Goal: Find specific page/section: Find specific page/section

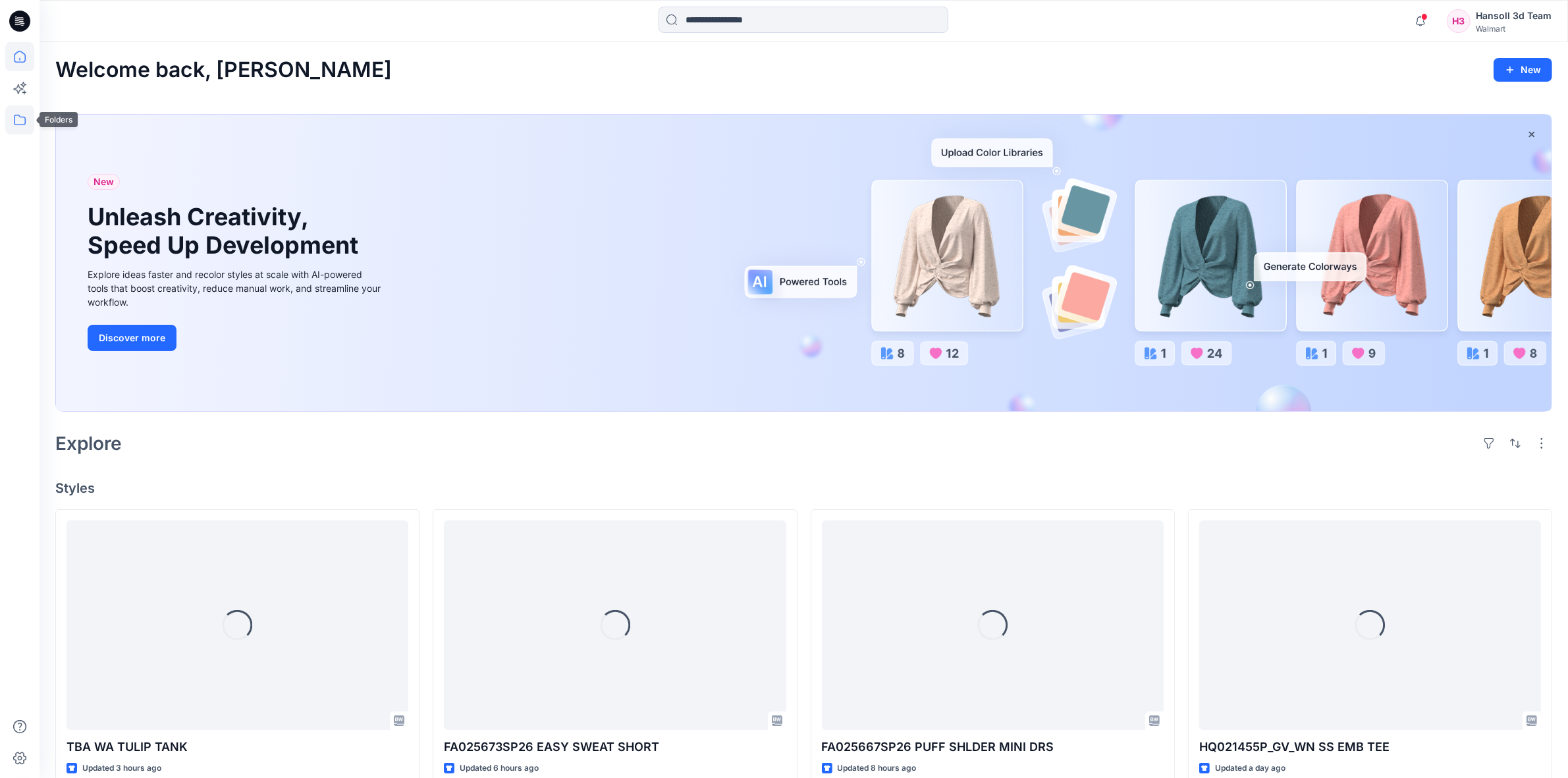
click at [11, 130] on icon at bounding box center [19, 119] width 29 height 29
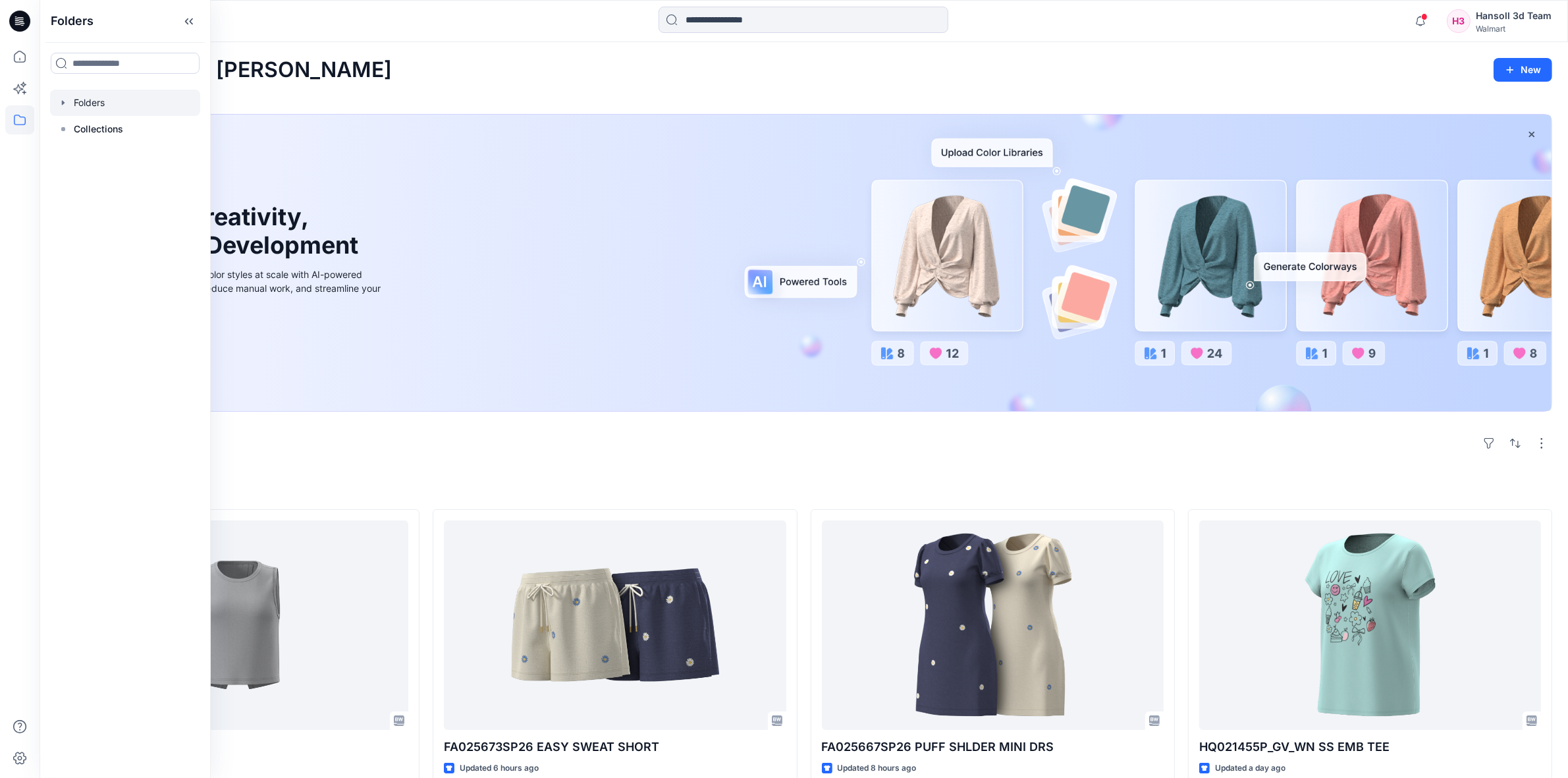
click at [104, 103] on div at bounding box center [125, 103] width 150 height 26
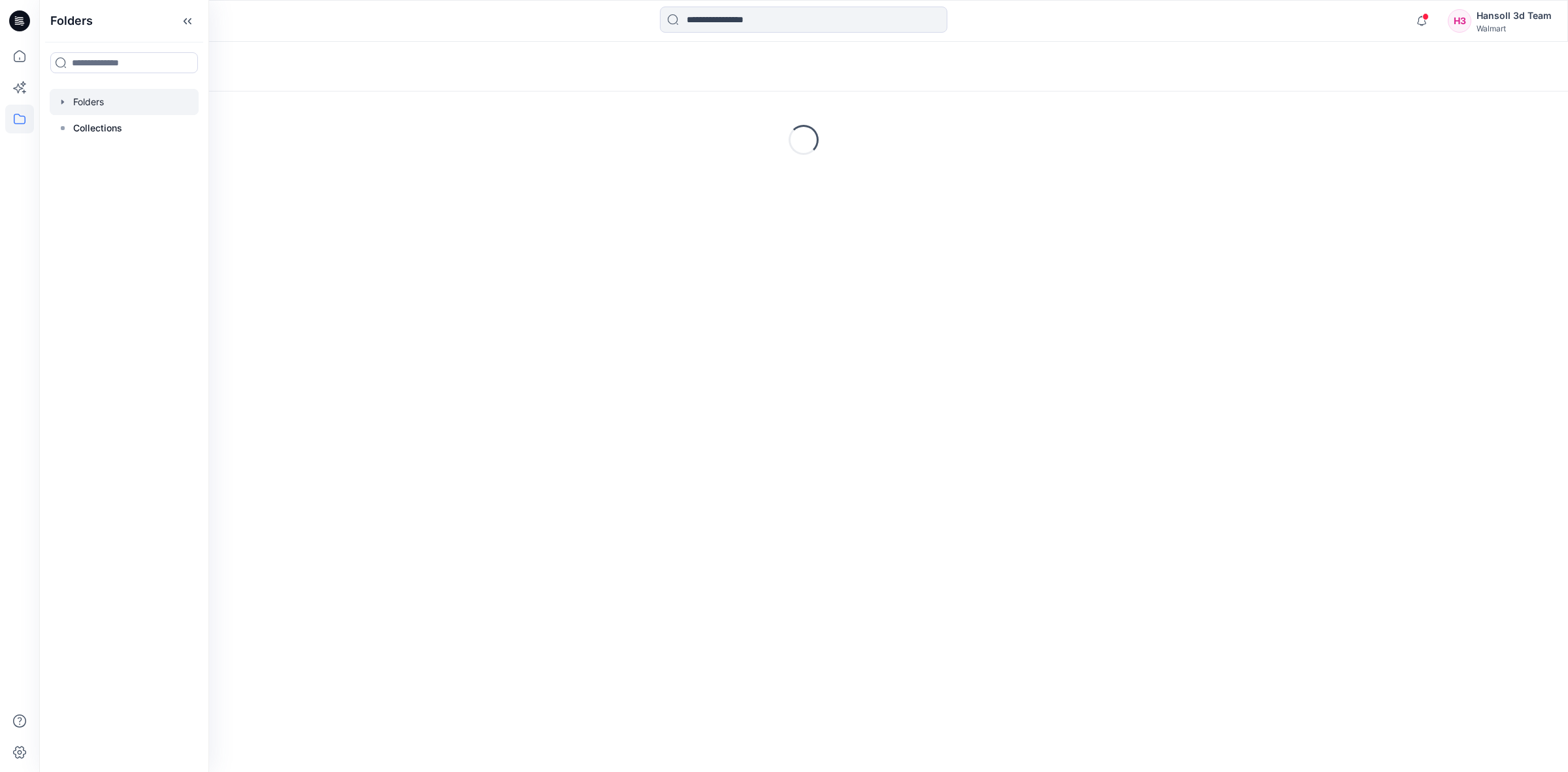
click at [441, 31] on div at bounding box center [803, 20] width 764 height 29
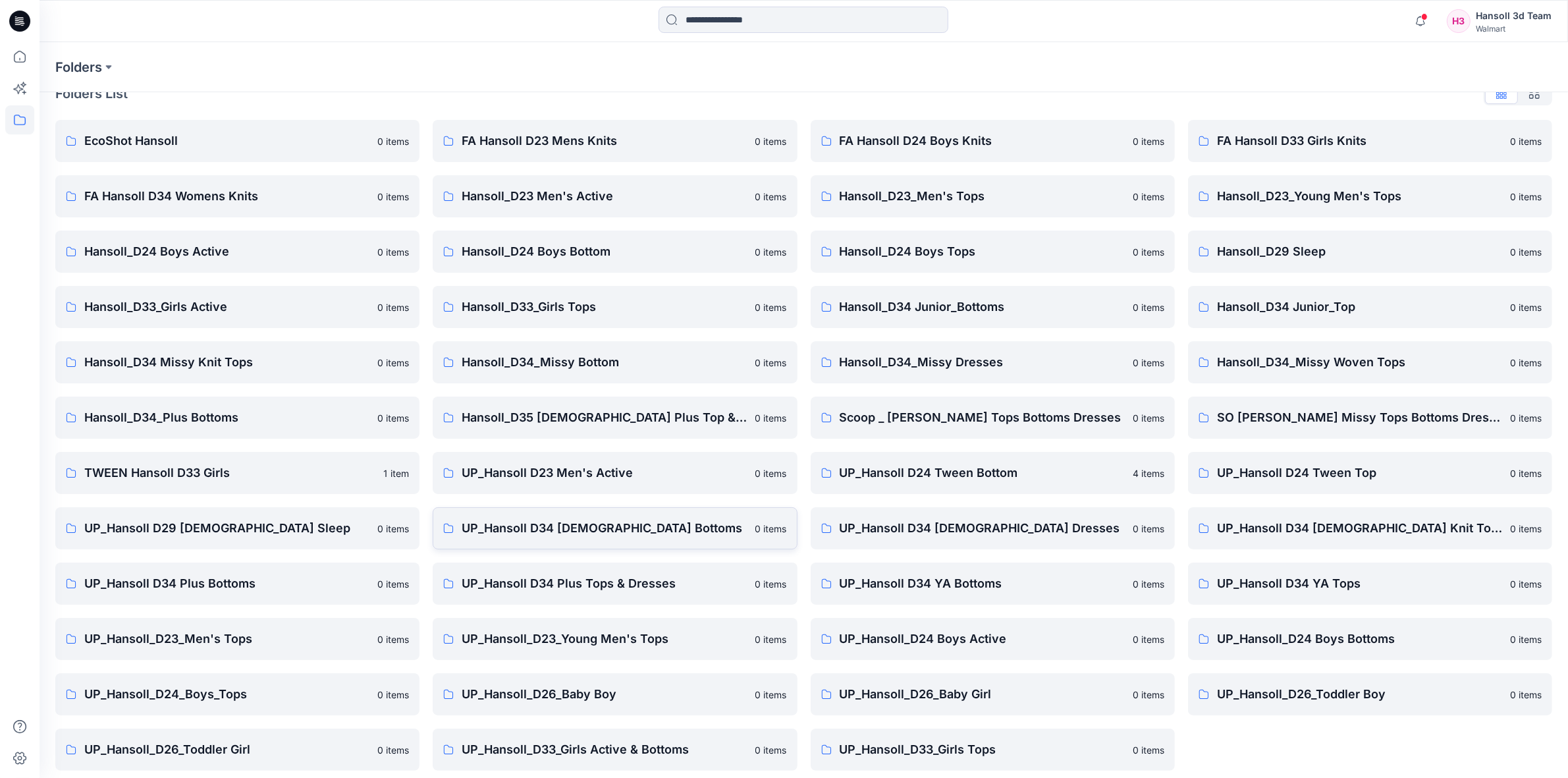
scroll to position [33, 0]
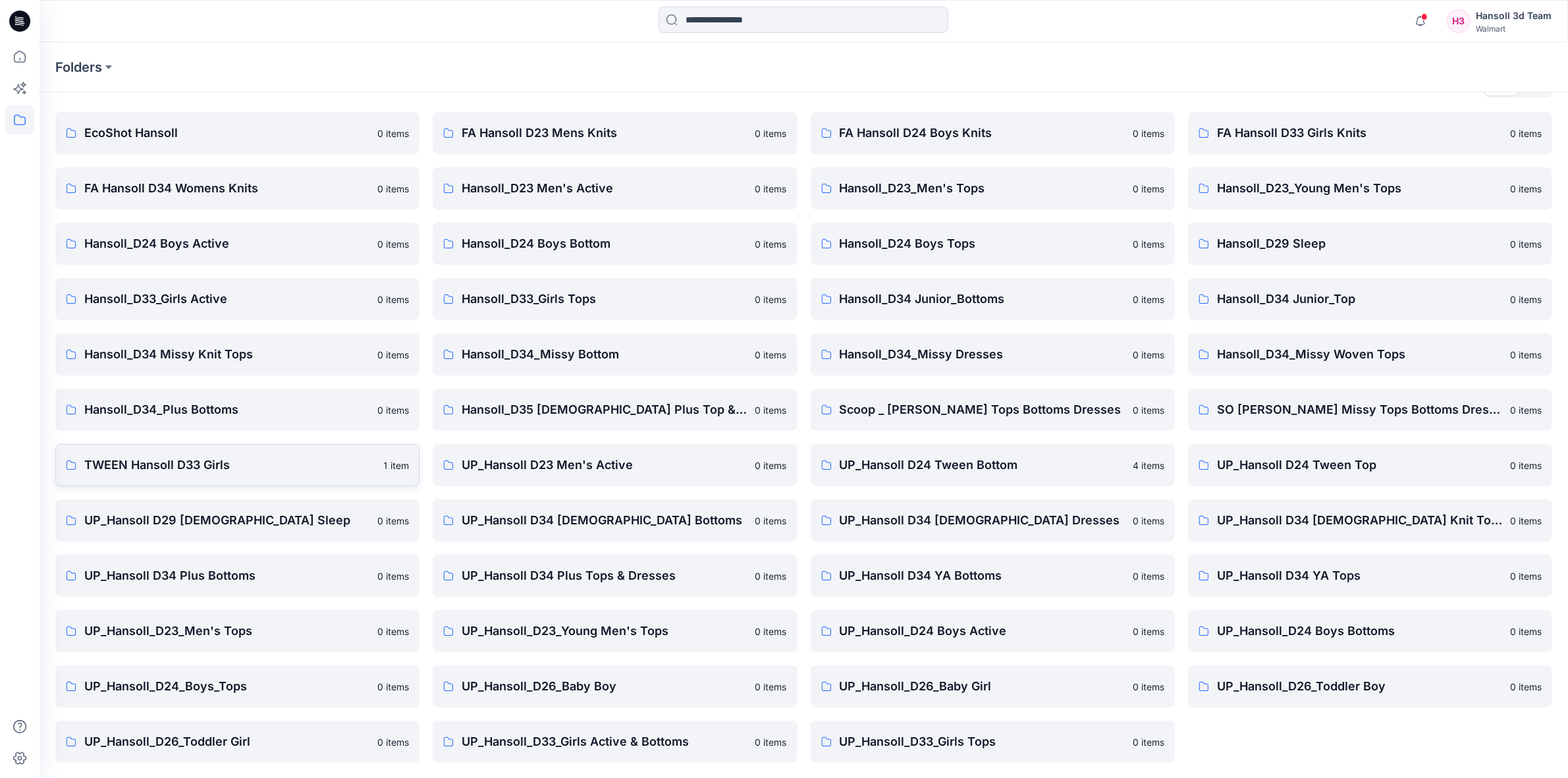
click at [166, 465] on p "TWEEN Hansoll D33 Girls" at bounding box center [230, 465] width 291 height 18
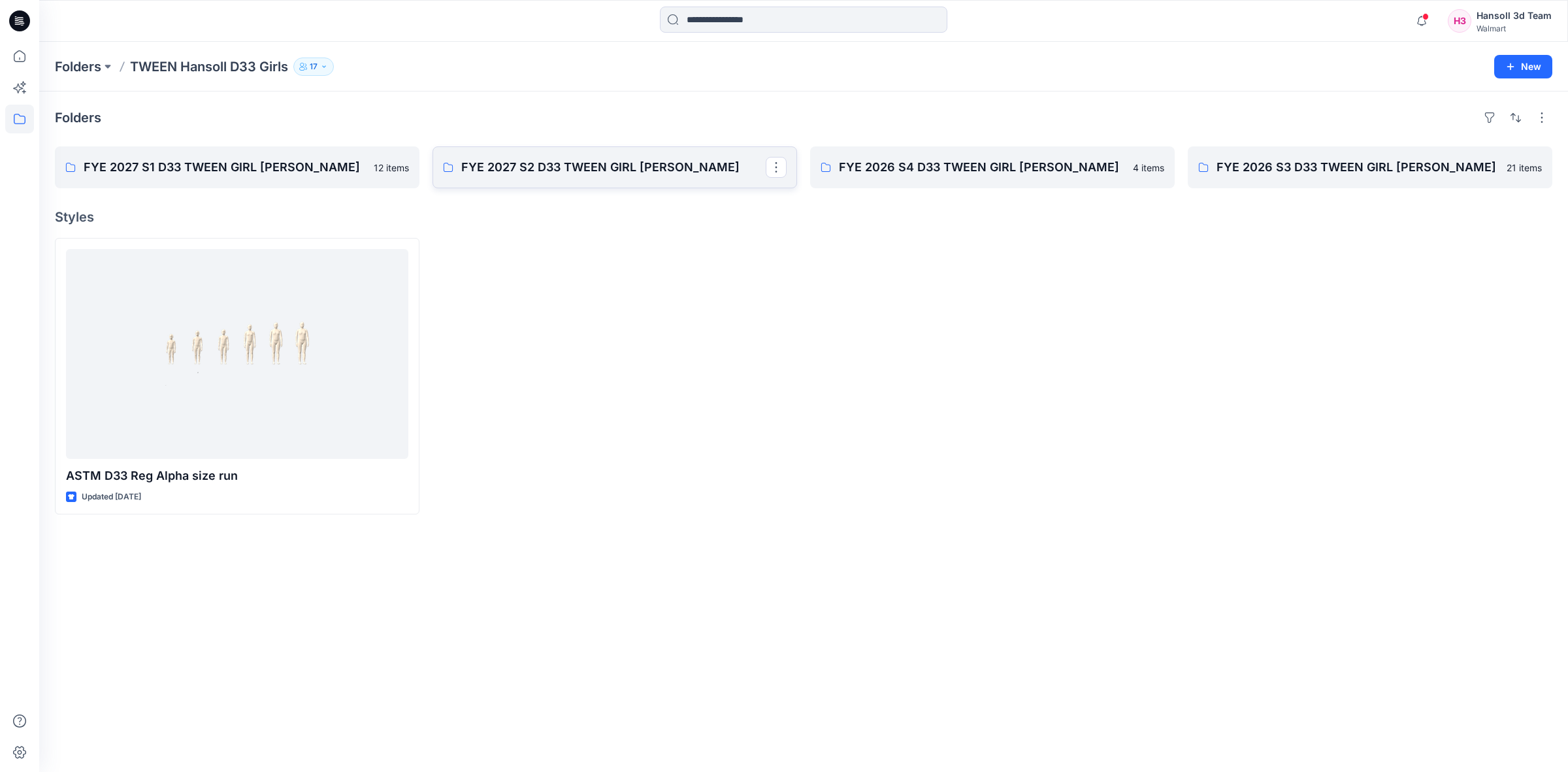
click at [616, 171] on p "FYE 2027 S2 D33 TWEEN GIRL [PERSON_NAME]" at bounding box center [613, 167] width 304 height 18
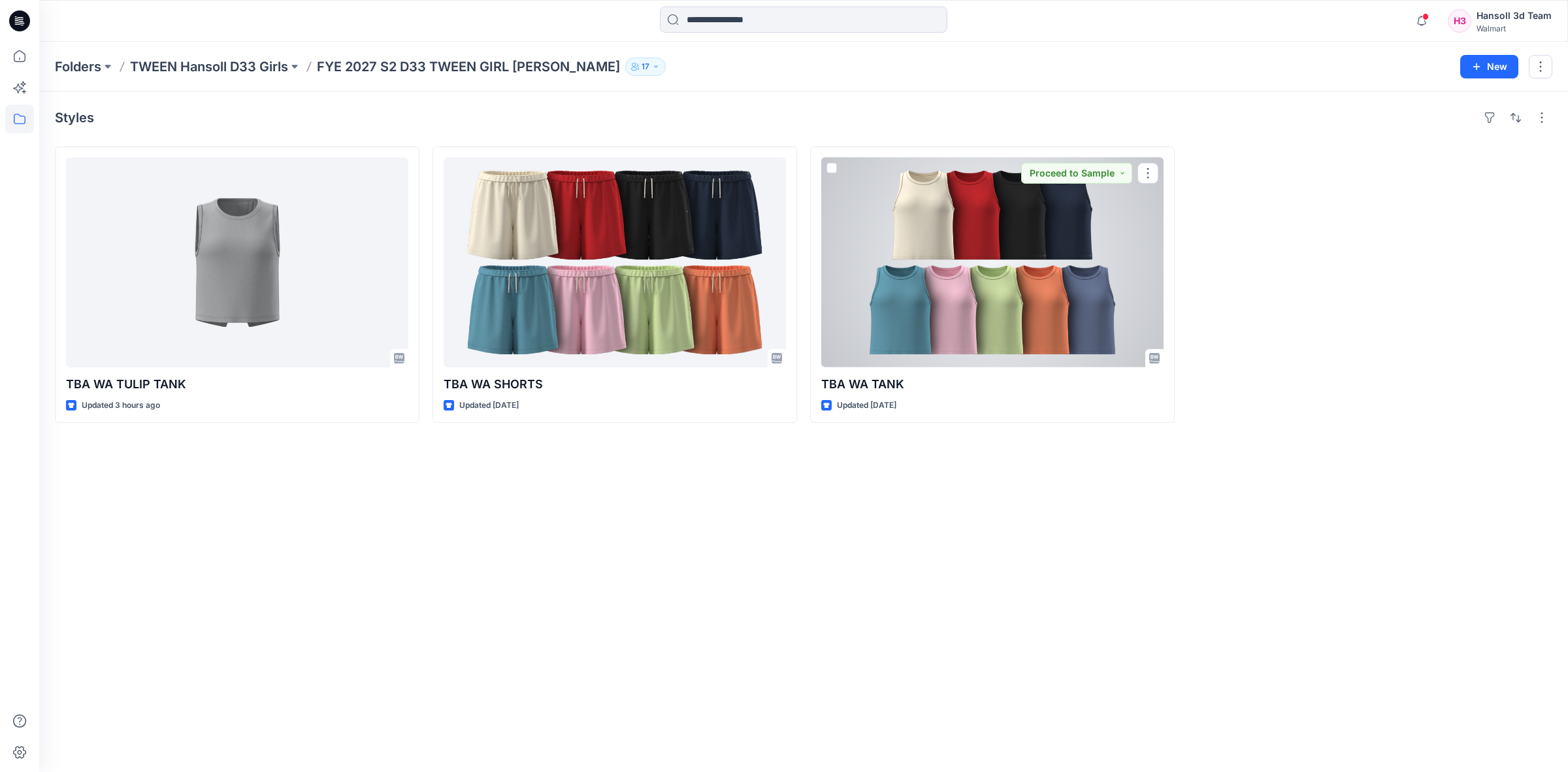
drag, startPoint x: 1042, startPoint y: 296, endPoint x: 1016, endPoint y: 324, distance: 38.2
click at [1040, 296] on div at bounding box center [992, 262] width 342 height 210
